Goal: Task Accomplishment & Management: Complete application form

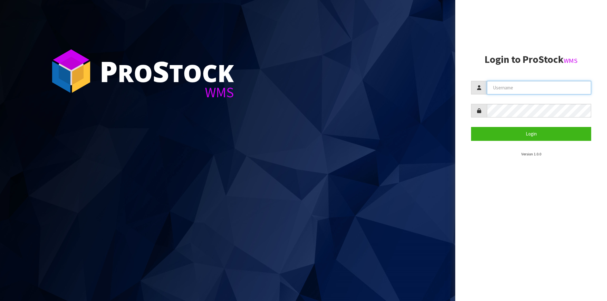
click at [525, 86] on input "text" at bounding box center [539, 88] width 104 height 14
type input "Australianclutch"
click at [498, 118] on form "Australianclutch Login" at bounding box center [531, 111] width 120 height 60
click at [471, 127] on button "Login" at bounding box center [531, 134] width 120 height 14
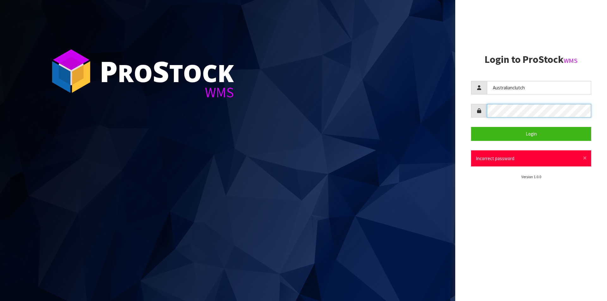
click at [411, 93] on div "P ro S tock WMS Login to ProStock WMS Australianclutch Login × Close Incorrect …" at bounding box center [303, 150] width 607 height 301
click at [471, 127] on button "Login" at bounding box center [531, 134] width 120 height 14
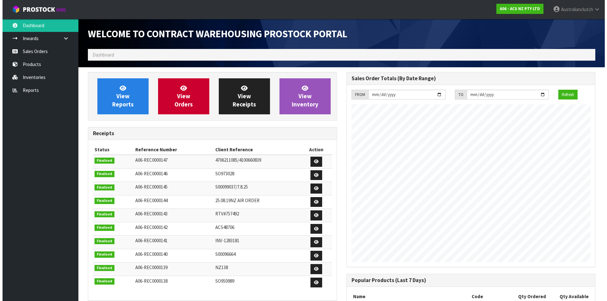
scroll to position [350, 258]
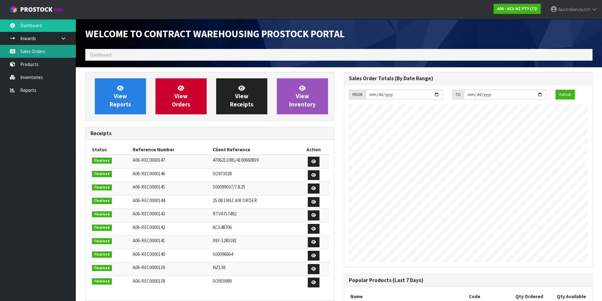
click at [60, 50] on link "Sales Orders" at bounding box center [38, 51] width 76 height 13
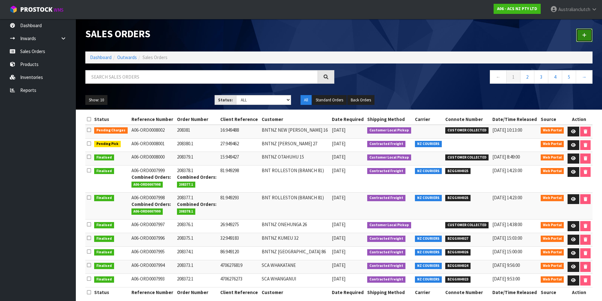
click at [577, 36] on link at bounding box center [584, 35] width 16 height 14
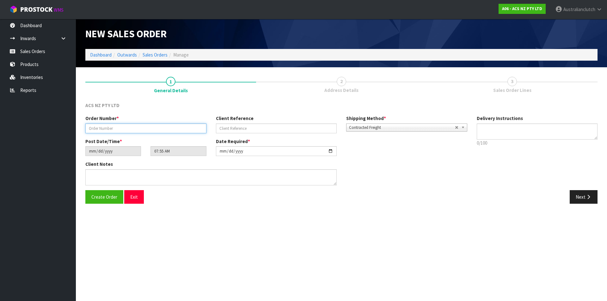
drag, startPoint x: 106, startPoint y: 130, endPoint x: 114, endPoint y: 140, distance: 13.5
click at [106, 130] on input "text" at bounding box center [145, 129] width 121 height 10
type input "208292.1"
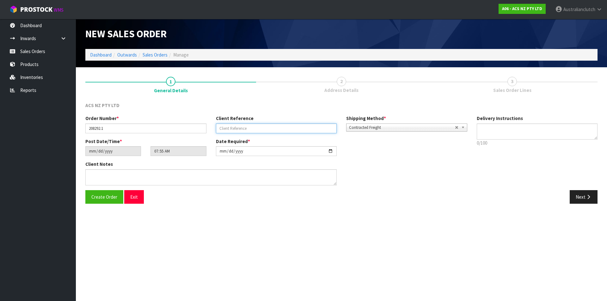
click at [239, 125] on input "text" at bounding box center [276, 129] width 121 height 10
paste input "4706238359"
type input "4706238359"
drag, startPoint x: 496, startPoint y: 142, endPoint x: 500, endPoint y: 140, distance: 4.6
click at [496, 142] on p "0/100" at bounding box center [536, 143] width 121 height 7
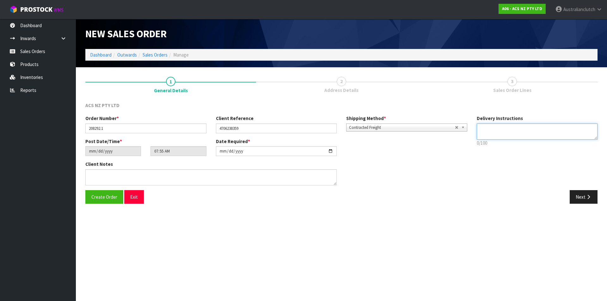
click at [499, 136] on textarea at bounding box center [536, 132] width 121 height 16
type textarea "NZC PLEASE"
click at [590, 198] on icon "button" at bounding box center [588, 197] width 6 height 5
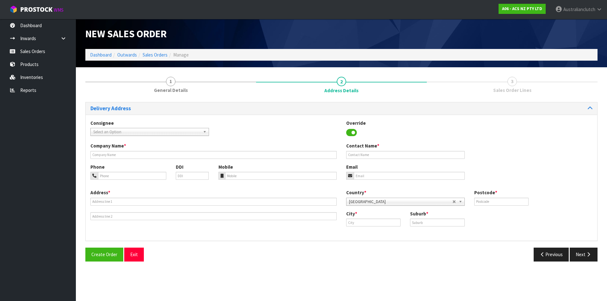
click at [109, 133] on span "Select an Option" at bounding box center [146, 132] width 107 height 8
type input "7014"
click at [123, 153] on li "7014 - SCA [GEOGRAPHIC_DATA]" at bounding box center [149, 150] width 115 height 8
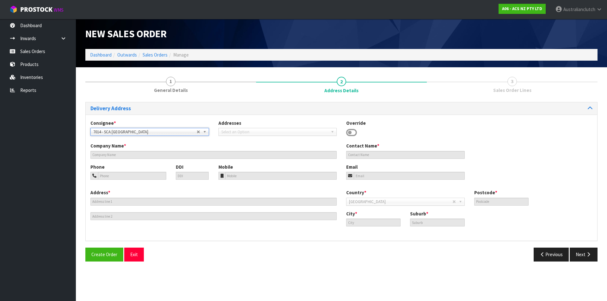
type input "SCA [GEOGRAPHIC_DATA]"
type input "06 7583882"
type input "[EMAIL_ADDRESS][DOMAIN_NAME]"
type input "[STREET_ADDRESS][PERSON_NAME]"
type input "4312"
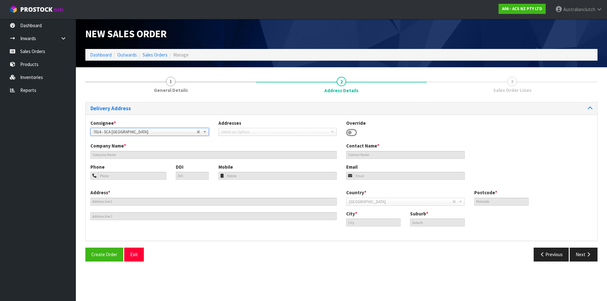
type input "[GEOGRAPHIC_DATA]"
click at [579, 255] on button "Next" at bounding box center [583, 255] width 28 height 14
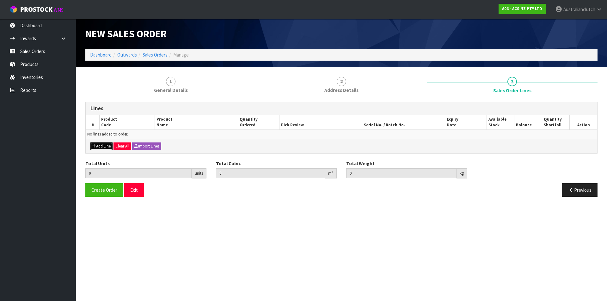
click at [106, 147] on button "Add Line" at bounding box center [101, 146] width 22 height 8
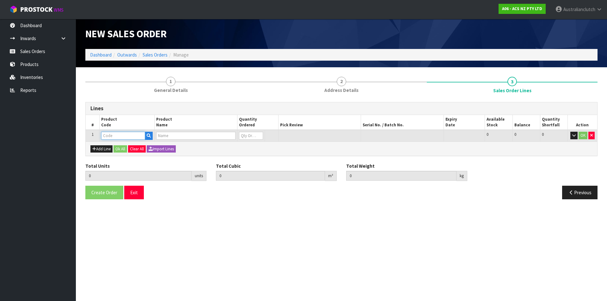
click at [110, 136] on input "text" at bounding box center [123, 136] width 44 height 8
type input "SCFD028"
type input "0.000000"
type input "0.000"
type input "CLUTCH S/CYL FORD 19.05MM (3/4")"
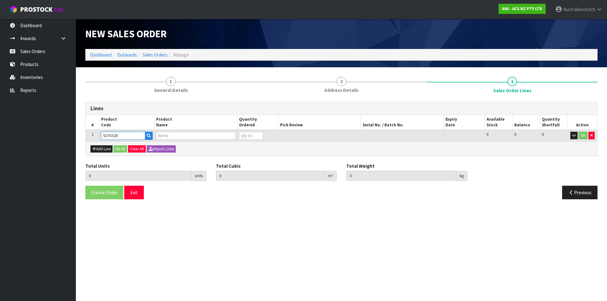
type input "0"
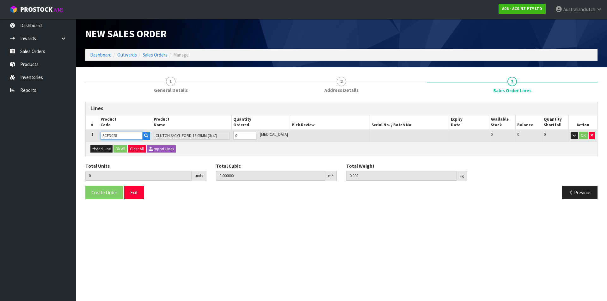
type input "SCFD028"
type input "1"
type input "0.002981"
type input "0.4"
type input "1"
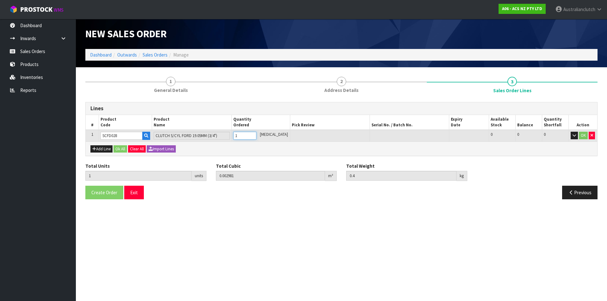
click at [256, 134] on input "1" at bounding box center [244, 136] width 23 height 8
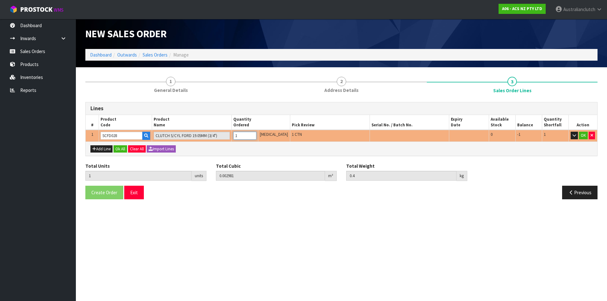
type input "0"
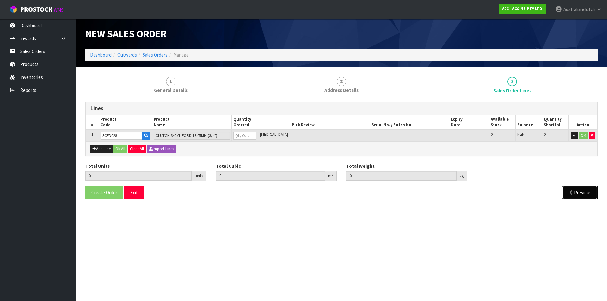
click at [588, 191] on button "Previous" at bounding box center [579, 193] width 35 height 14
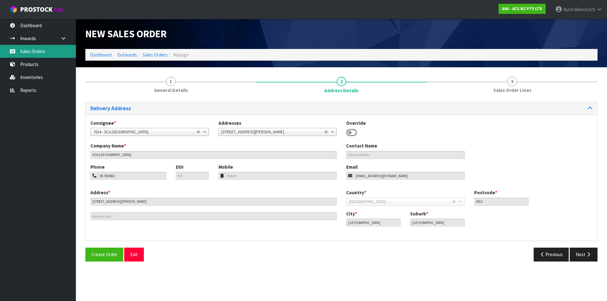
click at [22, 50] on link "Sales Orders" at bounding box center [38, 51] width 76 height 13
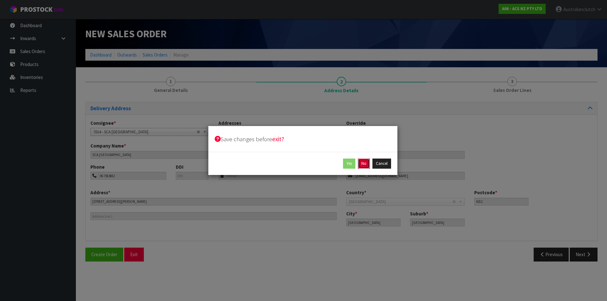
click at [359, 162] on button "No" at bounding box center [364, 164] width 12 height 10
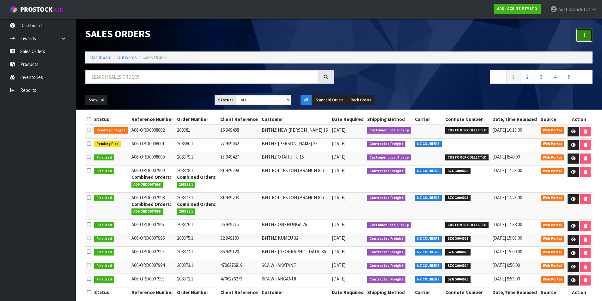
click at [586, 36] on icon at bounding box center [584, 35] width 4 height 5
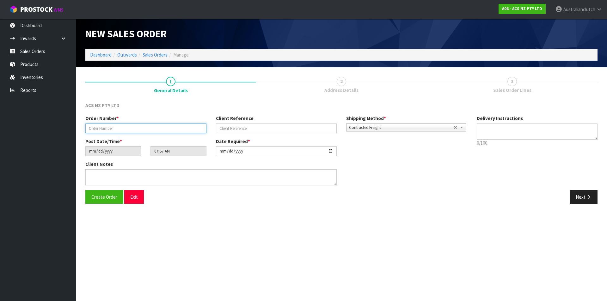
drag, startPoint x: 187, startPoint y: 131, endPoint x: 193, endPoint y: 120, distance: 12.6
click at [187, 131] on input "text" at bounding box center [145, 129] width 121 height 10
paste input "208292.1"
type input "208292.1"
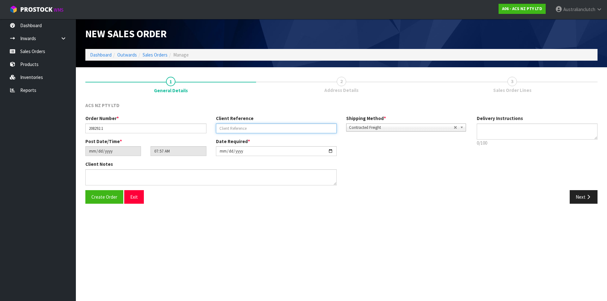
click at [237, 128] on input "text" at bounding box center [276, 129] width 121 height 10
paste input "4706238359"
type input "4706238359"
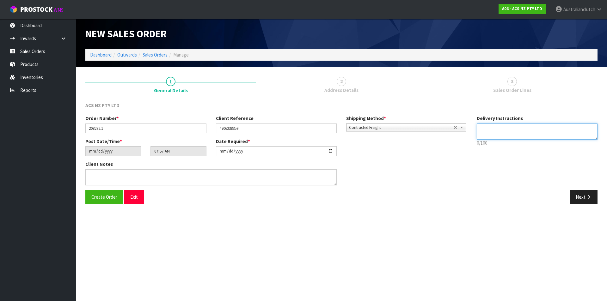
click at [511, 128] on textarea at bounding box center [536, 132] width 121 height 16
type textarea "NZC PLEASE"
click at [591, 201] on button "Next" at bounding box center [583, 197] width 28 height 14
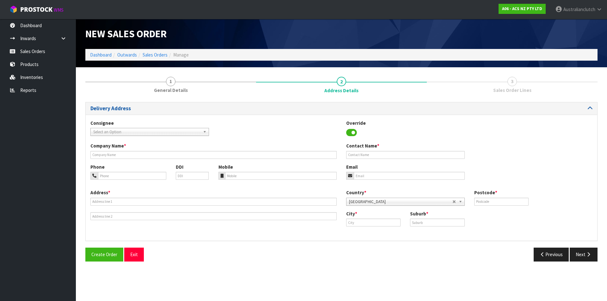
click at [144, 129] on span "Select an Option" at bounding box center [146, 132] width 107 height 8
type input "7014"
click at [136, 153] on li "7014 - SCA [GEOGRAPHIC_DATA]" at bounding box center [149, 150] width 115 height 8
type input "SCA [GEOGRAPHIC_DATA]"
type input "06 7583882"
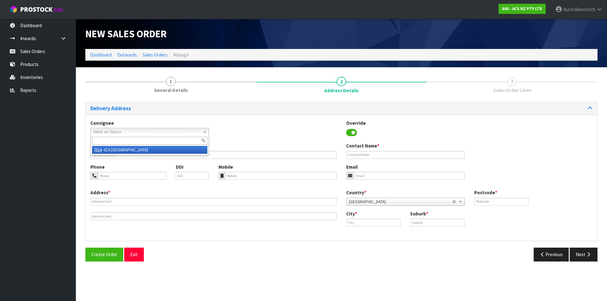
type input "[EMAIL_ADDRESS][DOMAIN_NAME]"
type input "[STREET_ADDRESS][PERSON_NAME]"
type input "4312"
type input "[GEOGRAPHIC_DATA]"
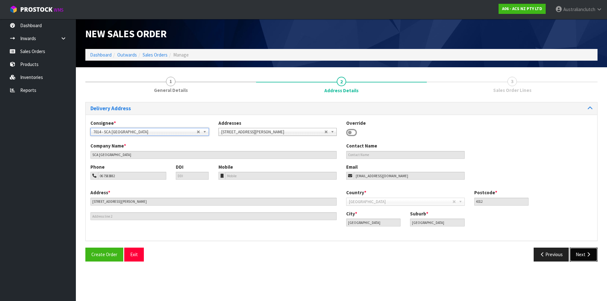
click at [587, 256] on icon "button" at bounding box center [588, 254] width 6 height 5
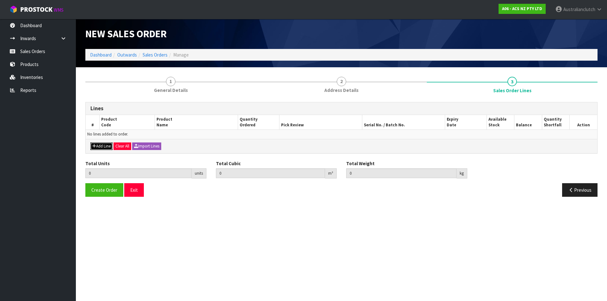
click at [97, 149] on button "Add Line" at bounding box center [101, 146] width 22 height 8
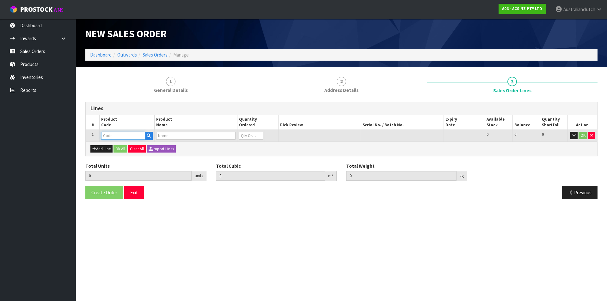
click at [110, 135] on input "text" at bounding box center [123, 136] width 44 height 8
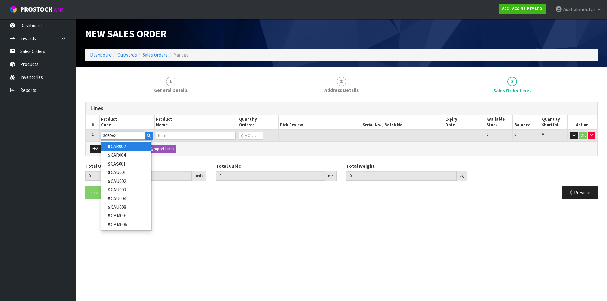
type input "SCFD028"
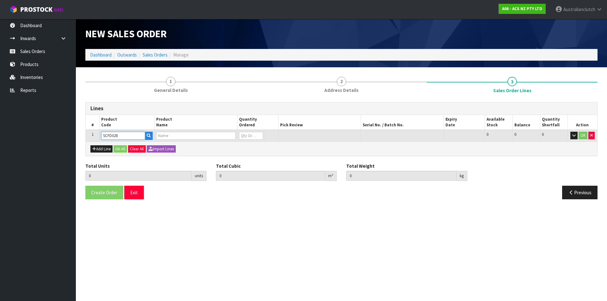
type input "0.000000"
type input "0.000"
type input "CLUTCH S/CYL FORD 19.05MM (3/4")"
type input "0"
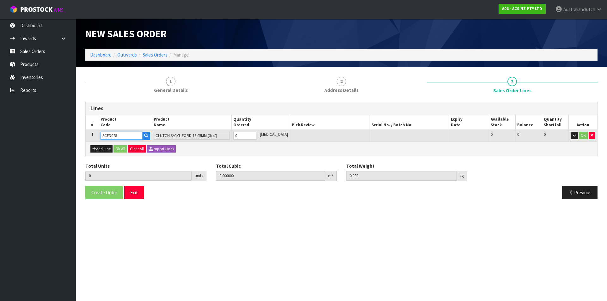
type input "SCFD028"
type input "1"
type input "0.002981"
type input "0.4"
type input "1"
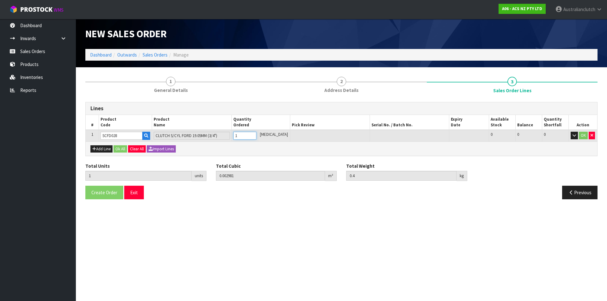
click at [256, 135] on input "1" at bounding box center [244, 136] width 23 height 8
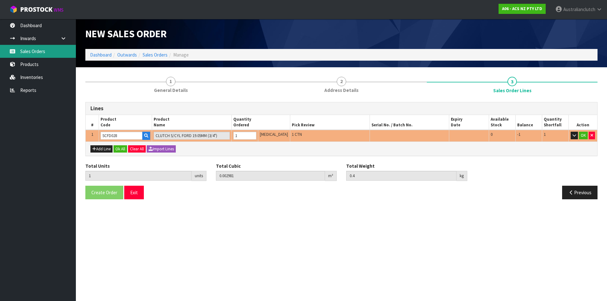
click at [30, 49] on link "Sales Orders" at bounding box center [38, 51] width 76 height 13
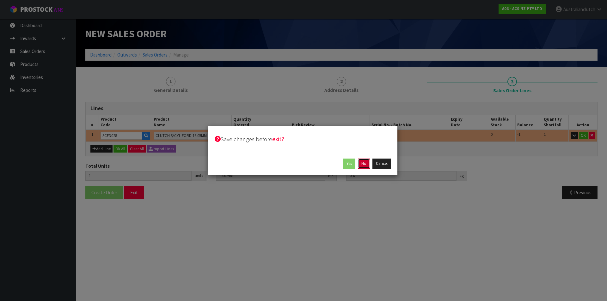
click at [364, 164] on button "No" at bounding box center [364, 164] width 12 height 10
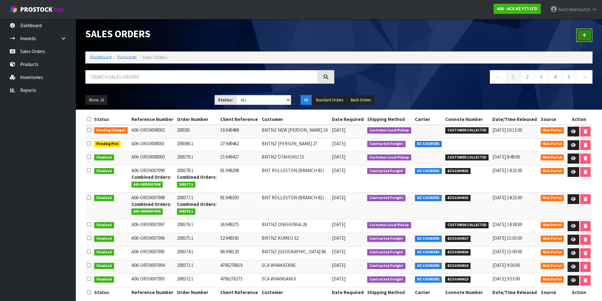
click at [587, 35] on link at bounding box center [584, 35] width 16 height 14
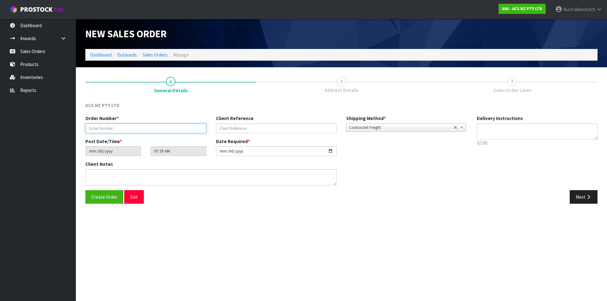
click at [113, 130] on input "text" at bounding box center [145, 129] width 121 height 10
type input "208382.1"
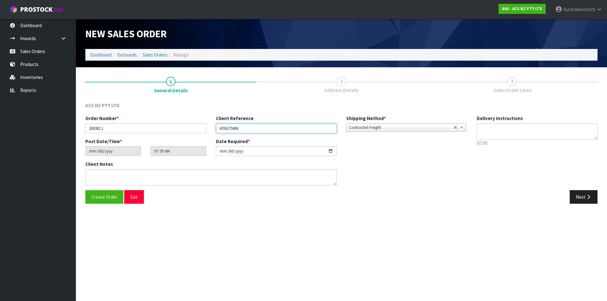
type input "4706279406"
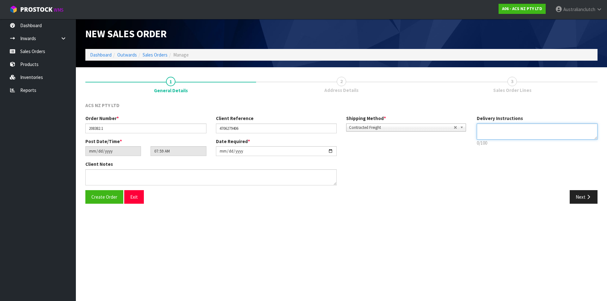
click at [482, 131] on textarea at bounding box center [536, 132] width 121 height 16
type textarea "NZC PLEASE"
click at [594, 194] on button "Next" at bounding box center [583, 197] width 28 height 14
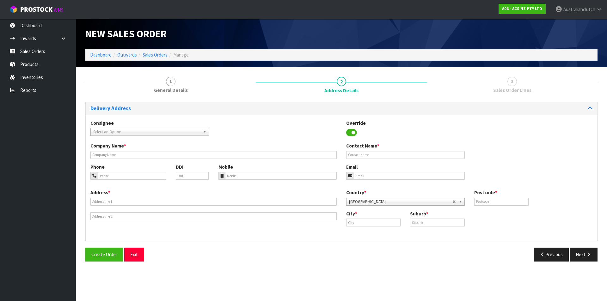
click at [159, 131] on span "Select an Option" at bounding box center [146, 132] width 107 height 8
type input "7024"
click at [149, 148] on li "7024 - SCA STOKE" at bounding box center [149, 150] width 115 height 8
type input "SCA STOKE"
type input "03 547 8394"
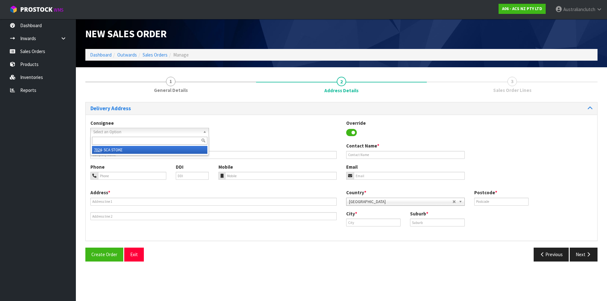
type input "[EMAIL_ADDRESS][DOMAIN_NAME]"
type input "[STREET_ADDRESS]"
type input "7011"
type input "Stoke"
type input "STOKE"
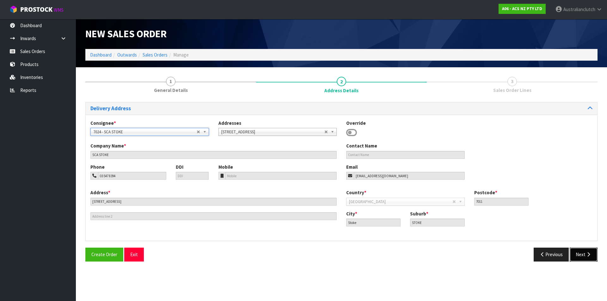
click at [591, 257] on button "Next" at bounding box center [583, 255] width 28 height 14
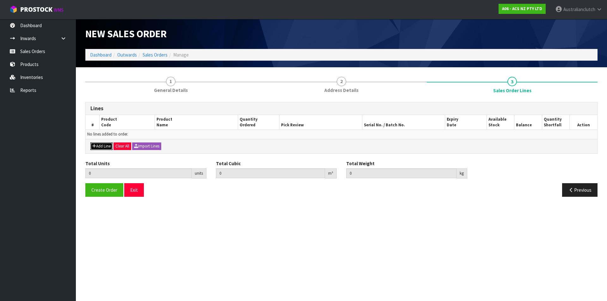
click at [101, 146] on button "Add Line" at bounding box center [101, 146] width 22 height 8
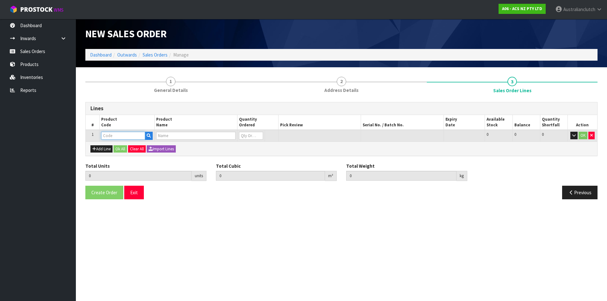
click at [114, 138] on input "text" at bounding box center [123, 136] width 44 height 8
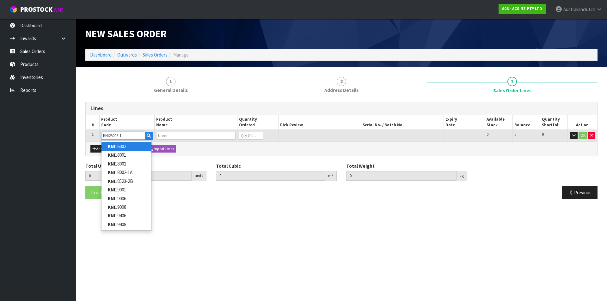
type input "KNI25006-1A"
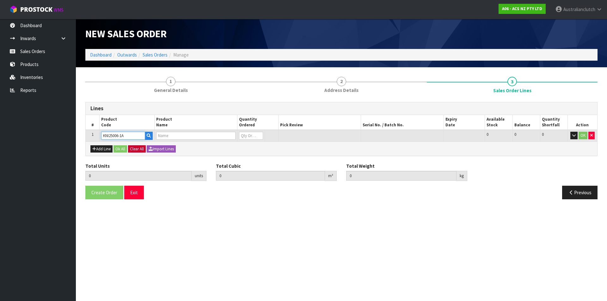
type input "0.000000"
type input "0.000"
type input "KIT HD NISSAN NAVARA 3.0L"
type input "0"
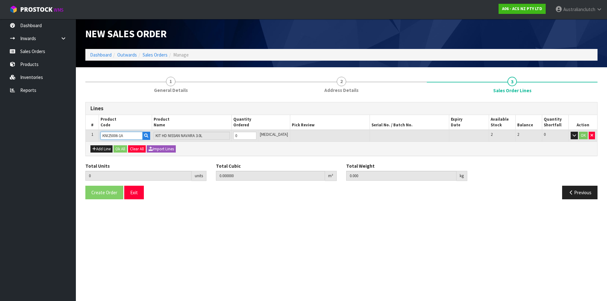
type input "KNI25006-1A"
type input "1"
type input "0.01443"
type input "9"
drag, startPoint x: 258, startPoint y: 134, endPoint x: 303, endPoint y: 133, distance: 44.6
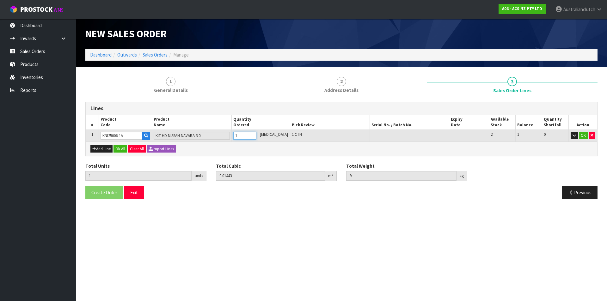
type input "1"
click at [256, 134] on input "1" at bounding box center [244, 136] width 23 height 8
click at [586, 136] on button "OK" at bounding box center [583, 136] width 9 height 8
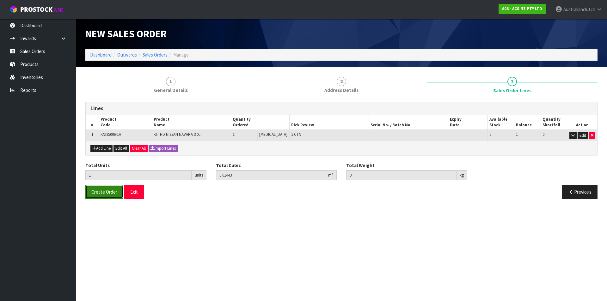
click at [109, 190] on span "Create Order" at bounding box center [104, 192] width 26 height 6
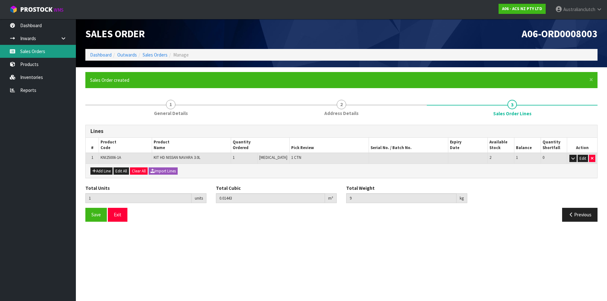
click at [30, 50] on link "Sales Orders" at bounding box center [38, 51] width 76 height 13
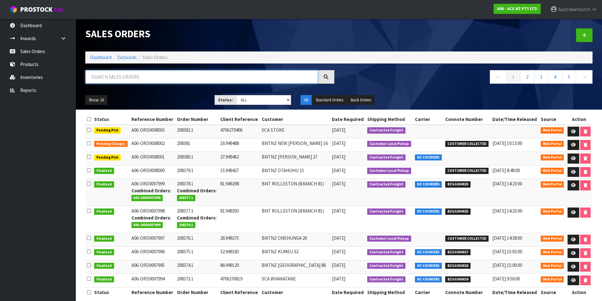
click at [119, 81] on input "text" at bounding box center [201, 77] width 233 height 14
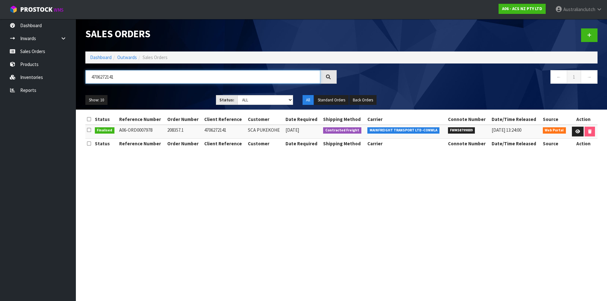
type input "4706272141"
click at [465, 132] on span "FWM58799889" at bounding box center [461, 130] width 27 height 6
copy span "FWM58799889"
